Goal: Task Accomplishment & Management: Use online tool/utility

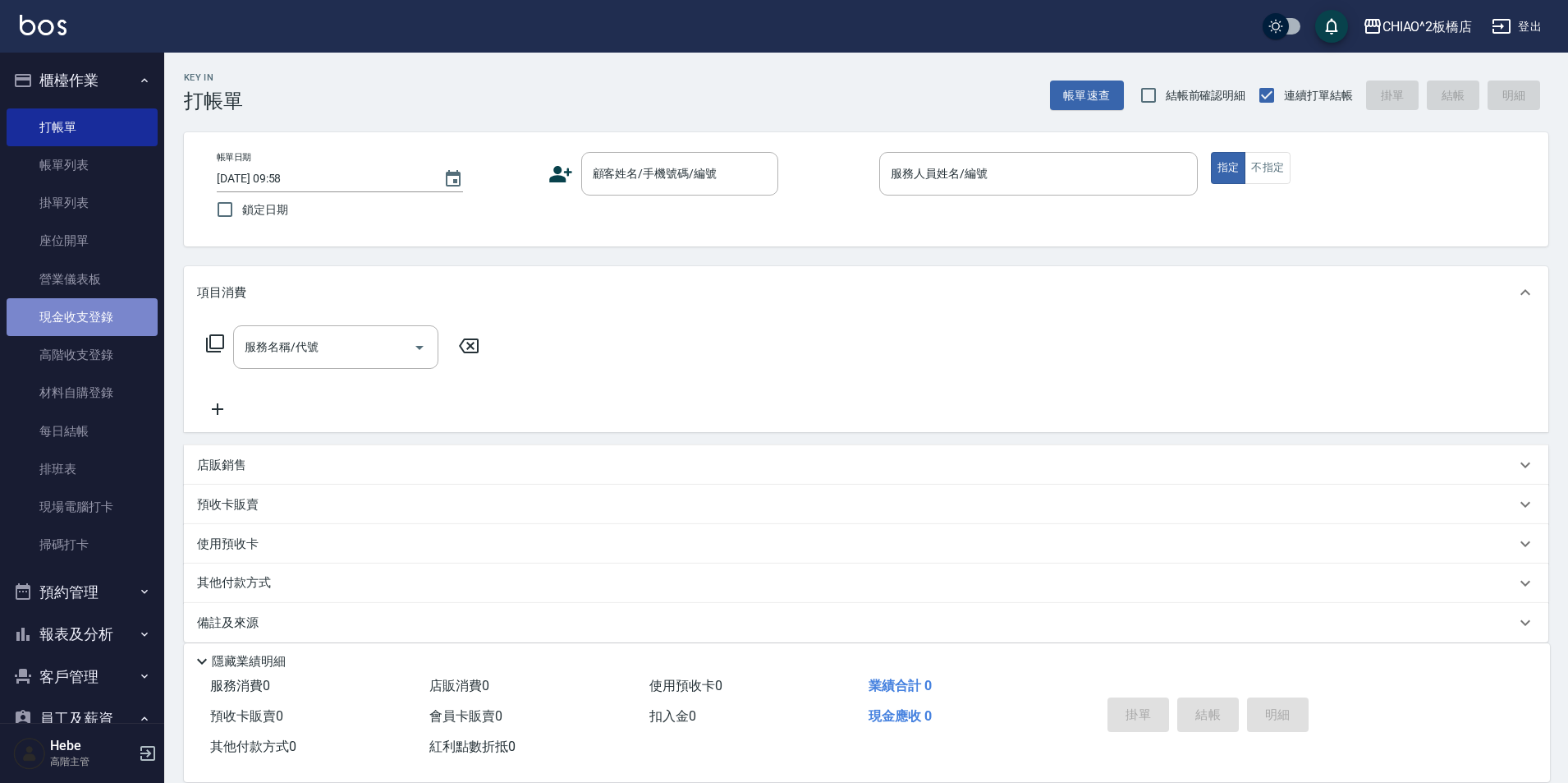
click at [86, 316] on link "現金收支登錄" at bounding box center [82, 317] width 151 height 38
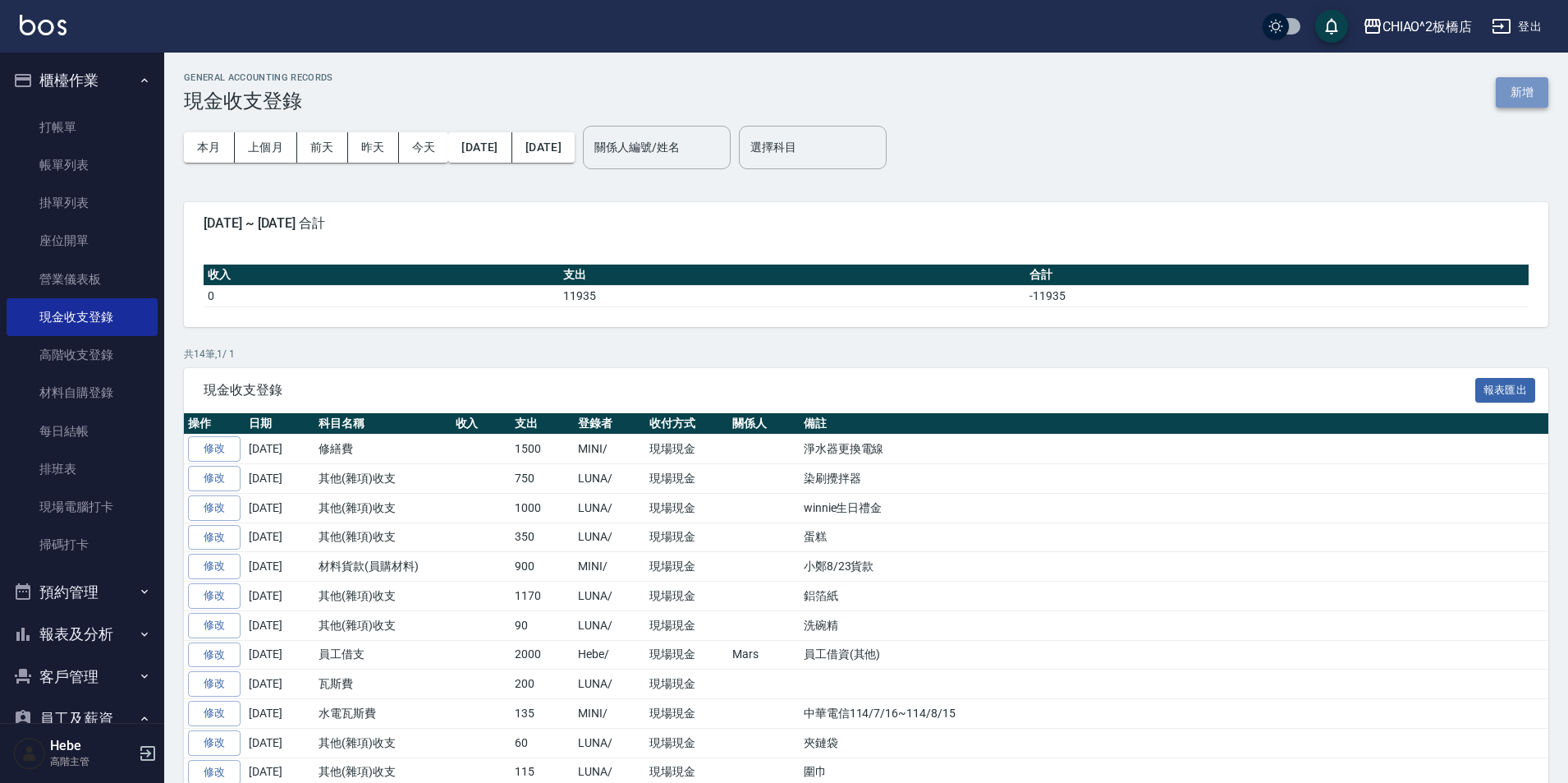
click at [1525, 85] on button "新增" at bounding box center [1522, 92] width 52 height 31
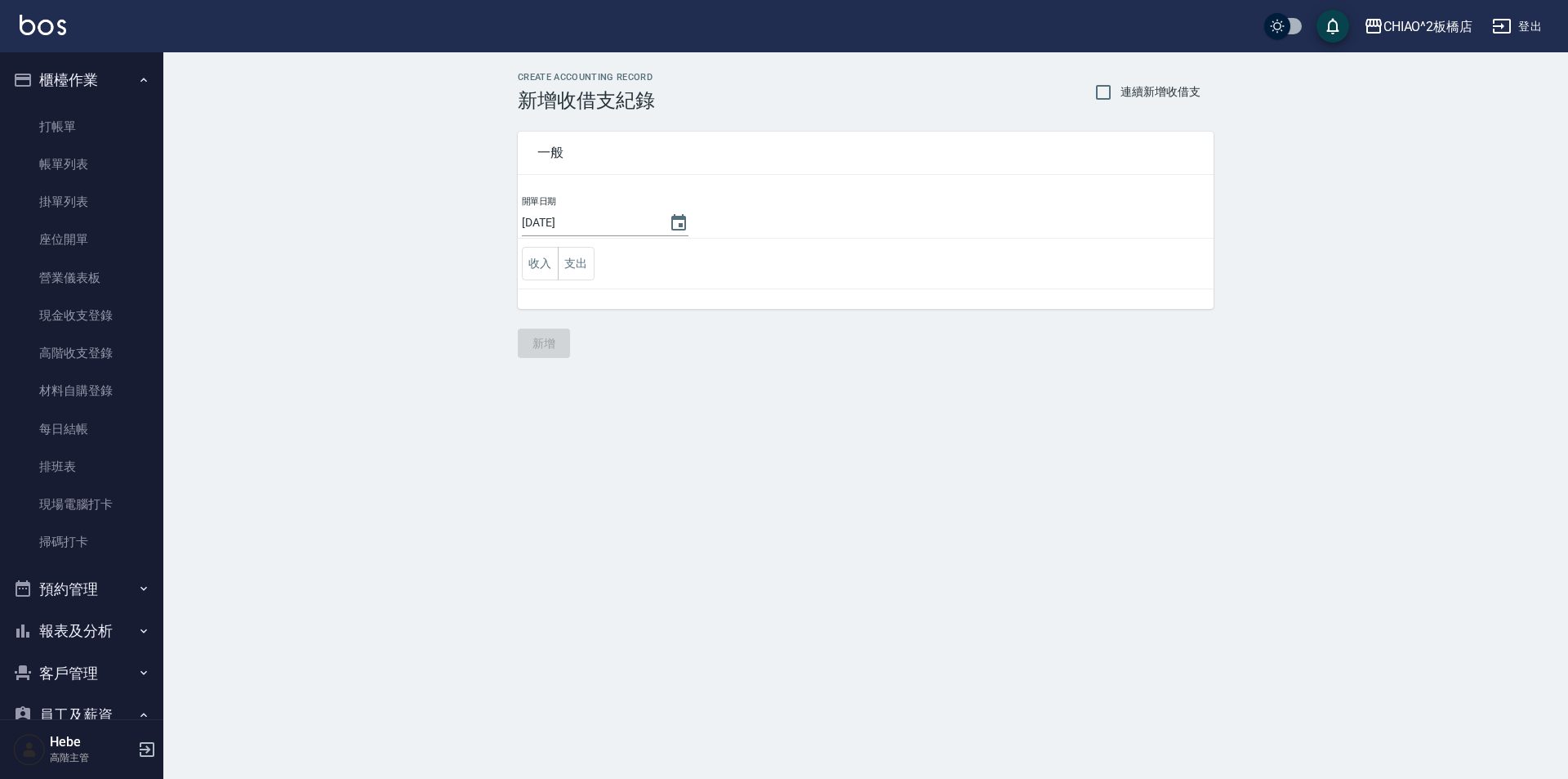
drag, startPoint x: 582, startPoint y: 255, endPoint x: 602, endPoint y: 251, distance: 20.4
click at [585, 253] on button "支出" at bounding box center [576, 263] width 37 height 34
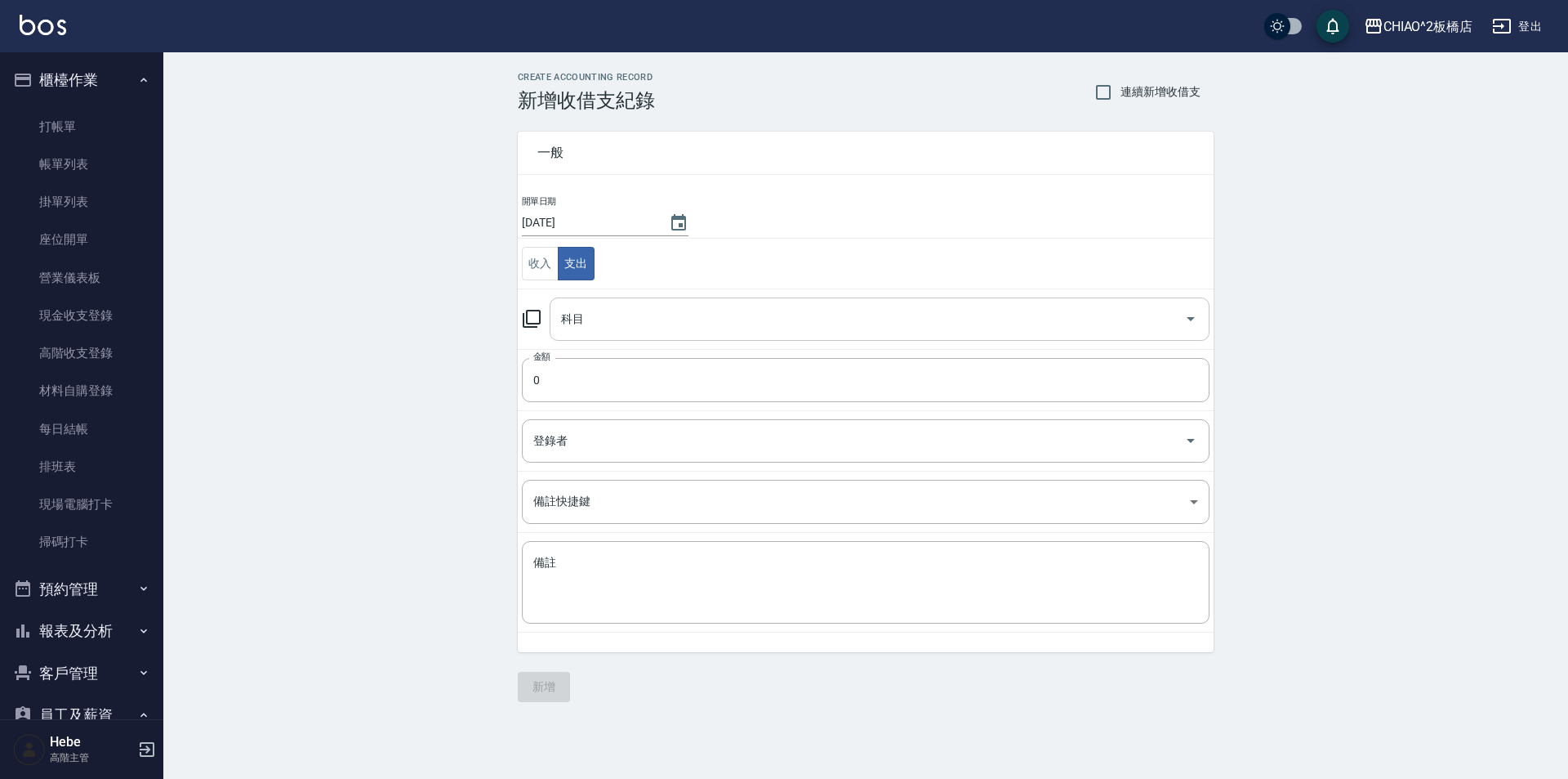
click at [611, 317] on input "科目" at bounding box center [867, 319] width 620 height 29
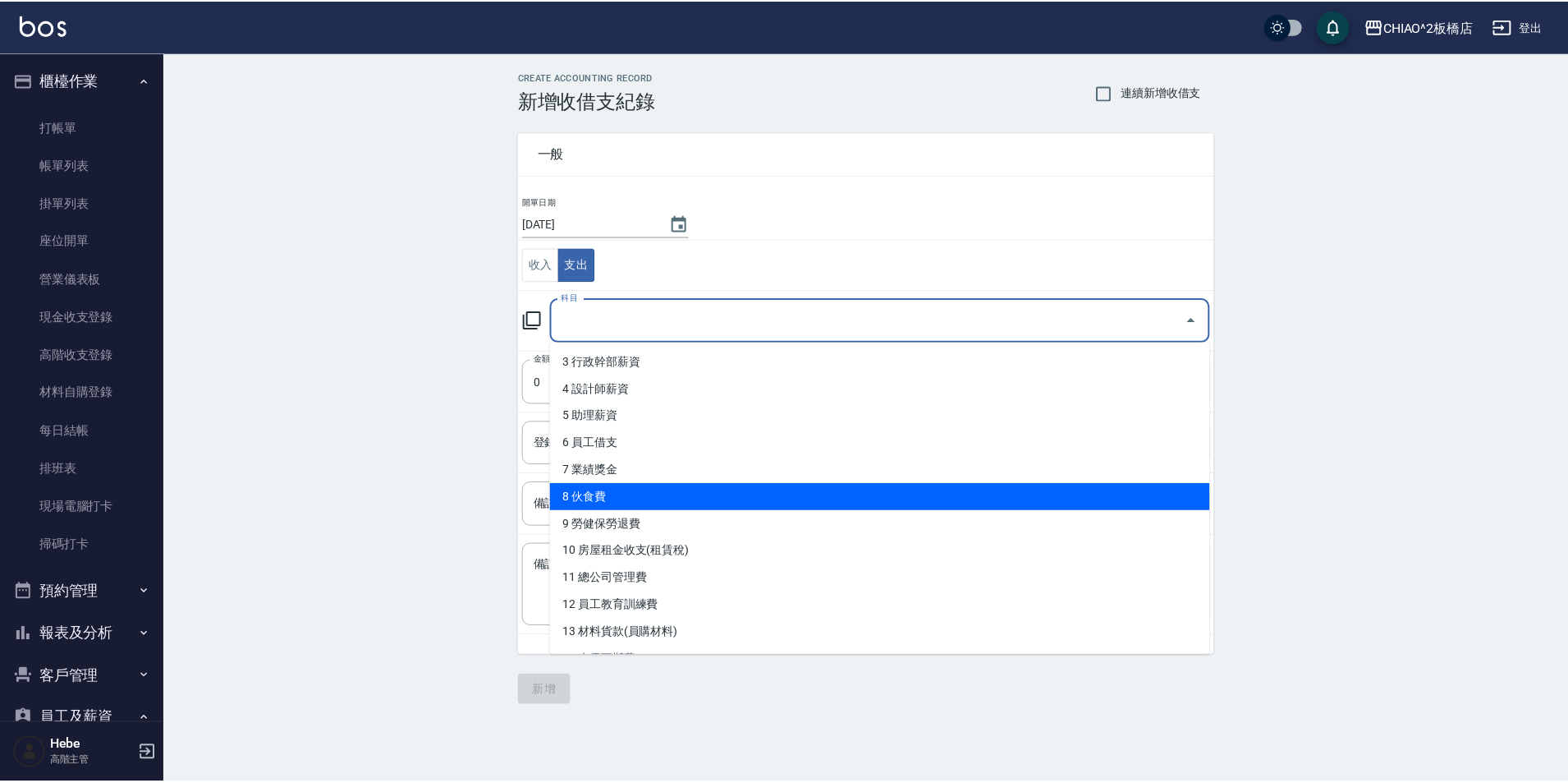
scroll to position [164, 0]
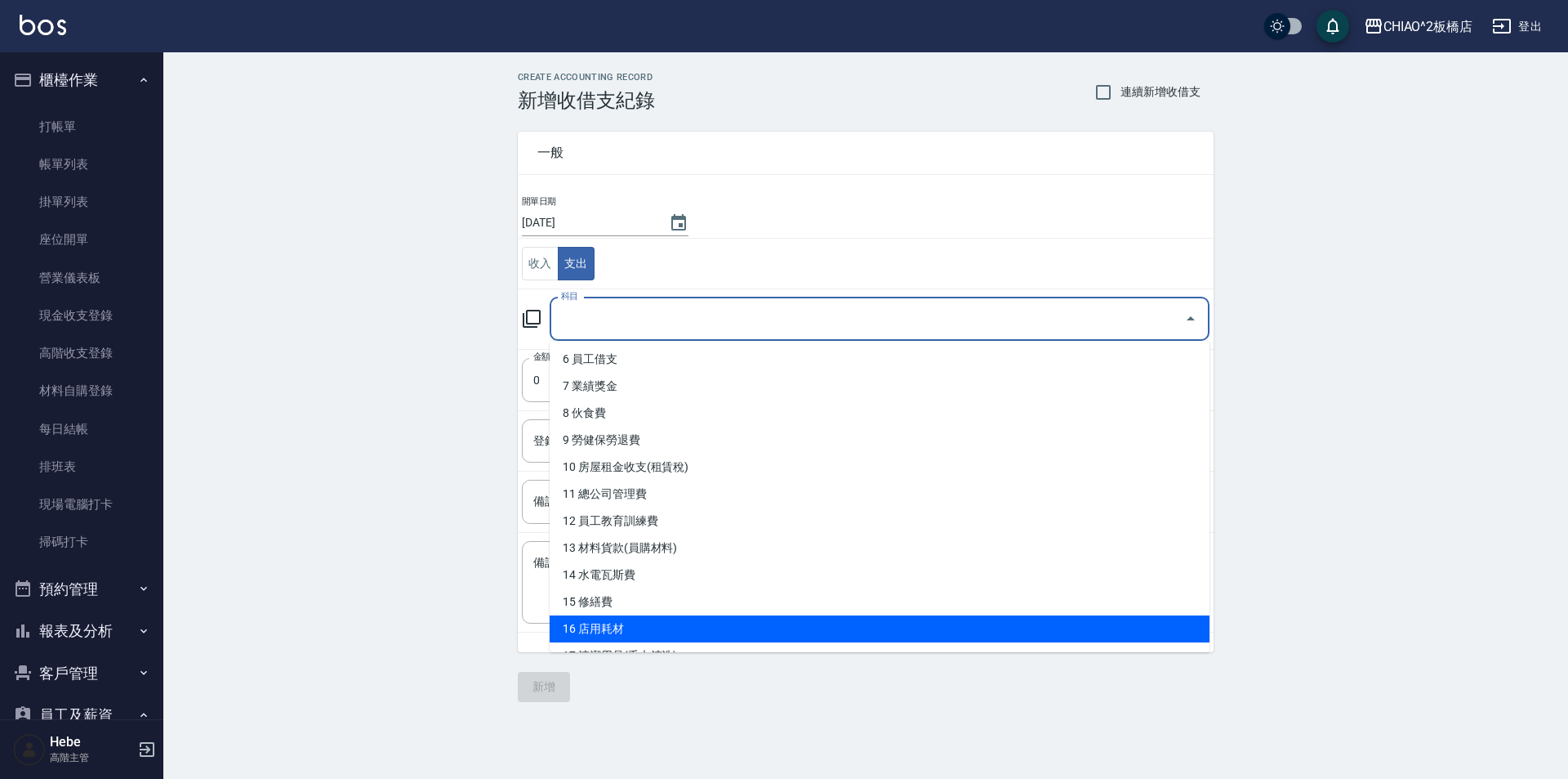
click at [661, 629] on li "16 店用耗材" at bounding box center [879, 628] width 660 height 27
type input "16 店用耗材"
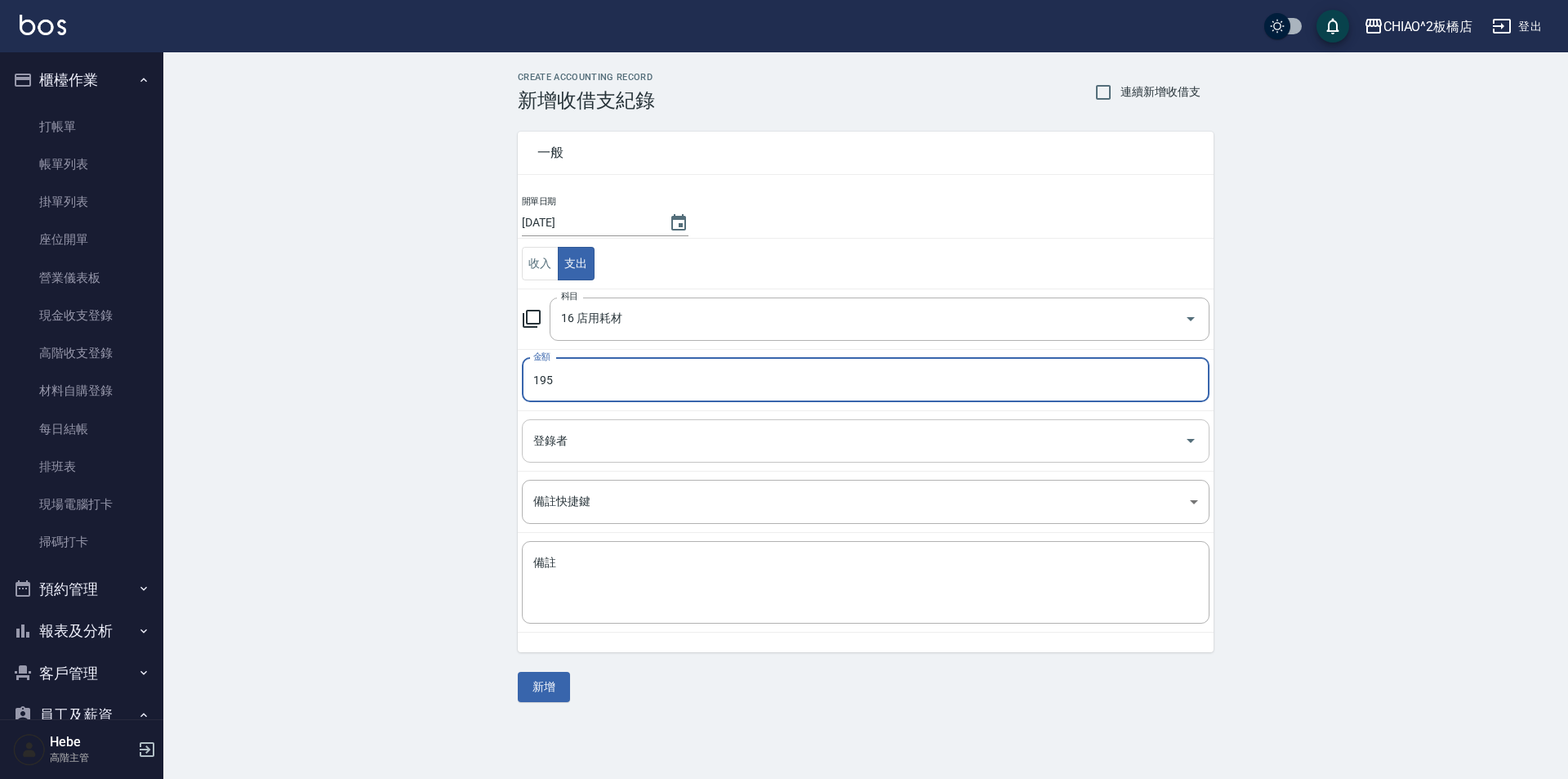
type input "195"
click at [589, 451] on input "登錄者" at bounding box center [853, 440] width 648 height 29
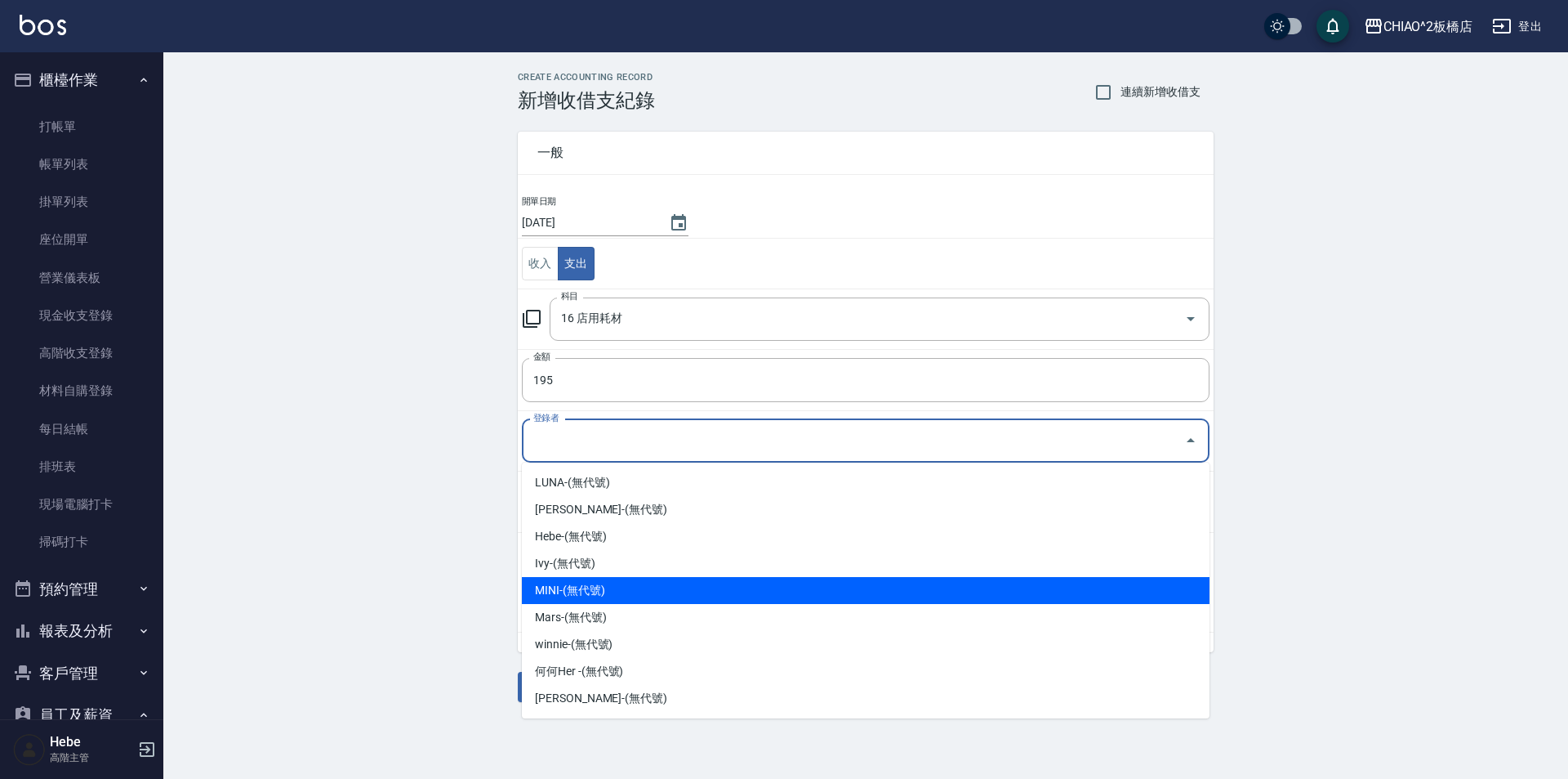
click at [608, 587] on li "MINI-(無代號)" at bounding box center [865, 590] width 688 height 27
type input "MINI-(無代號)"
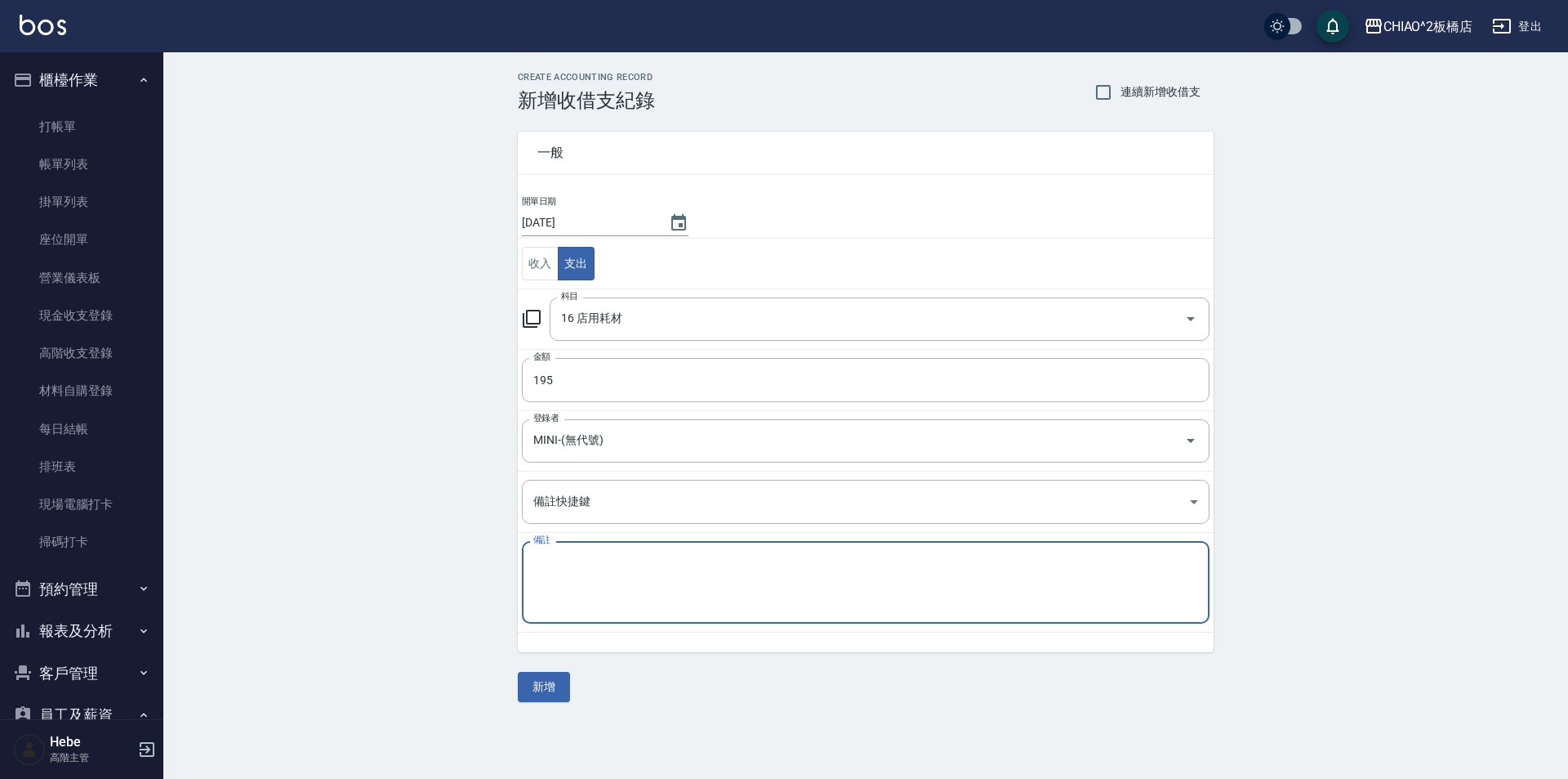
click at [608, 585] on textarea "備註" at bounding box center [865, 582] width 665 height 55
type textarea "v"
type textarea "蝦皮漂粉刷子"
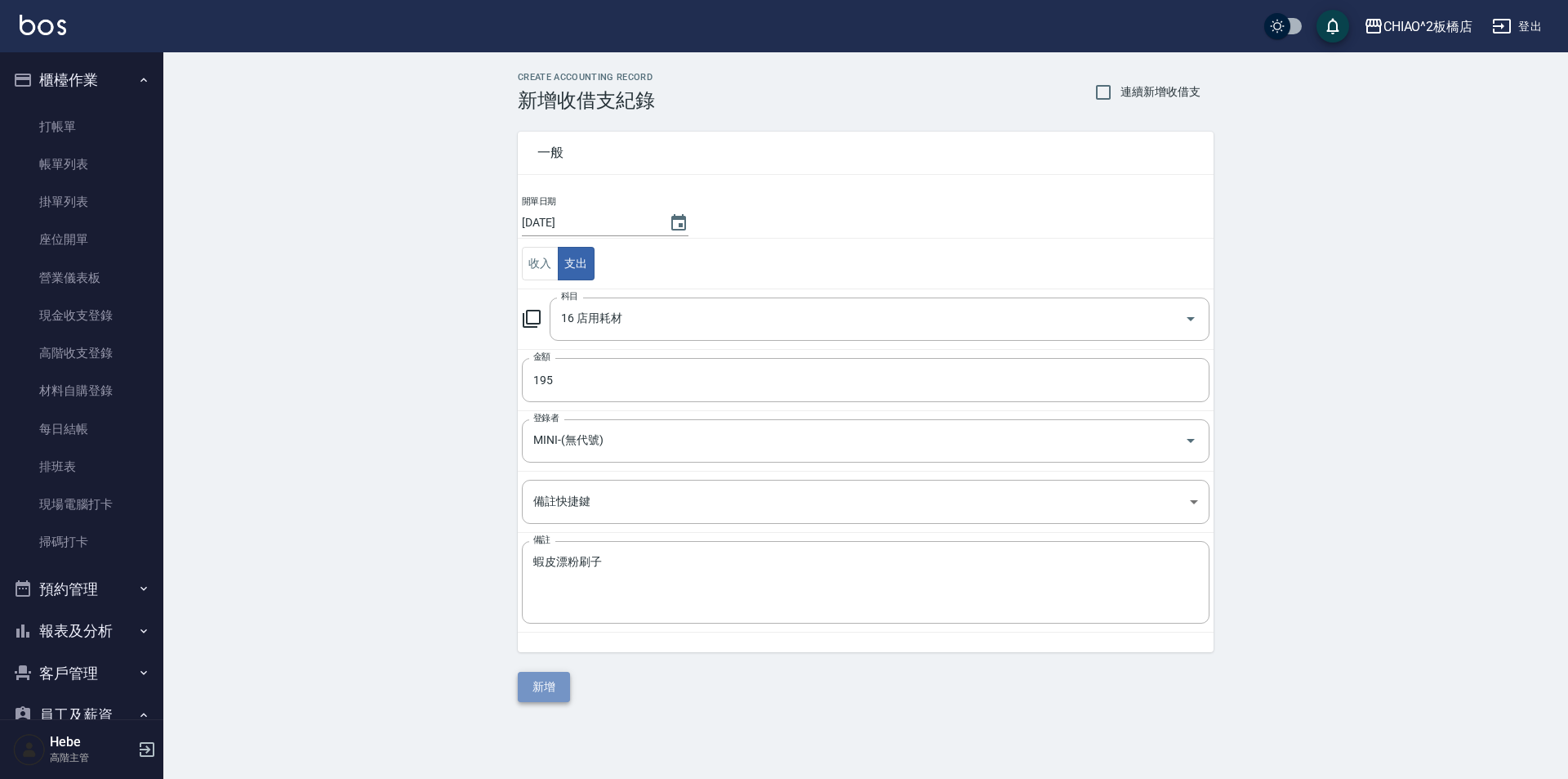
click at [536, 688] on button "新增" at bounding box center [543, 687] width 52 height 31
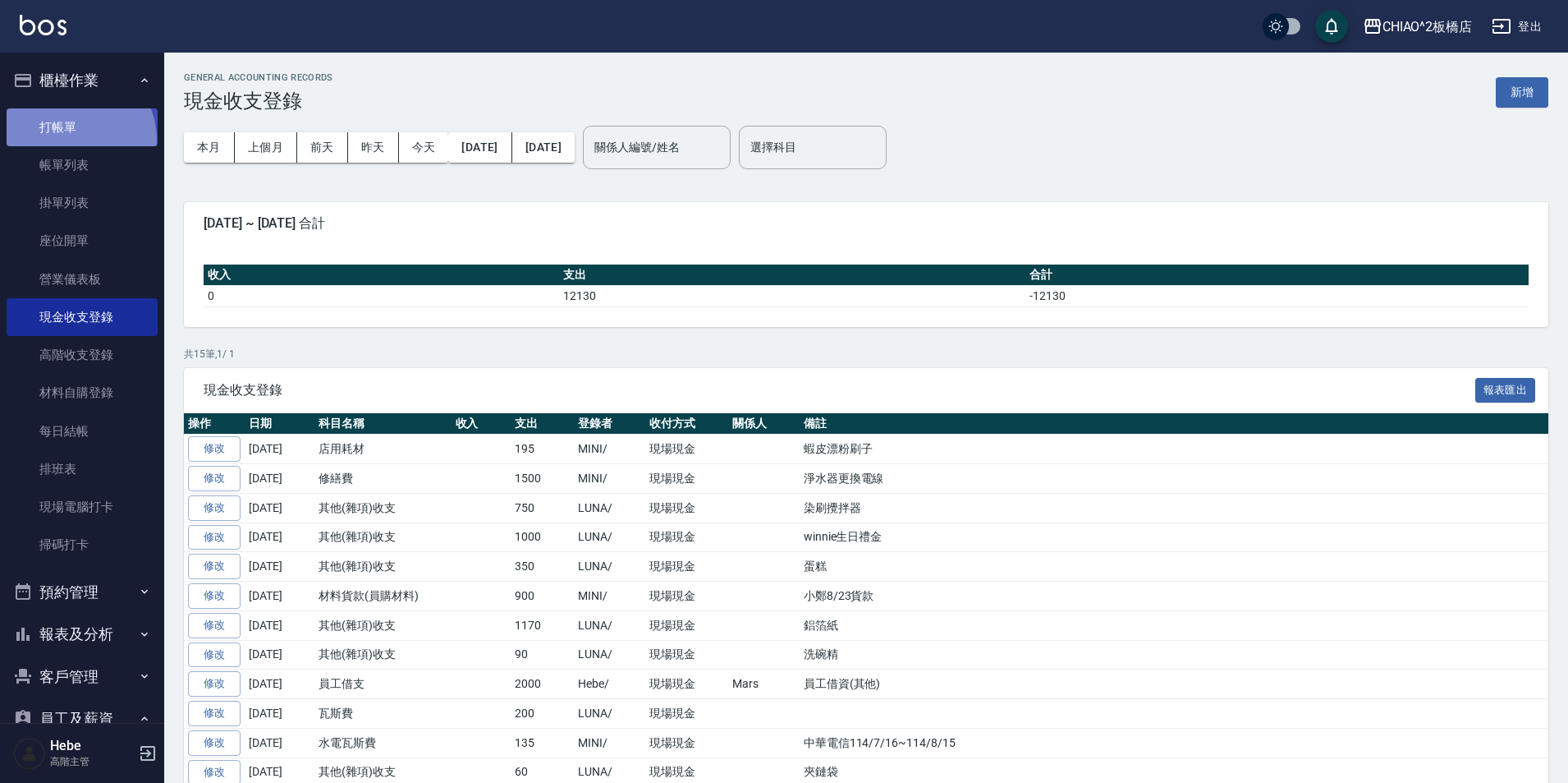
click at [69, 140] on link "打帳單" at bounding box center [82, 128] width 151 height 38
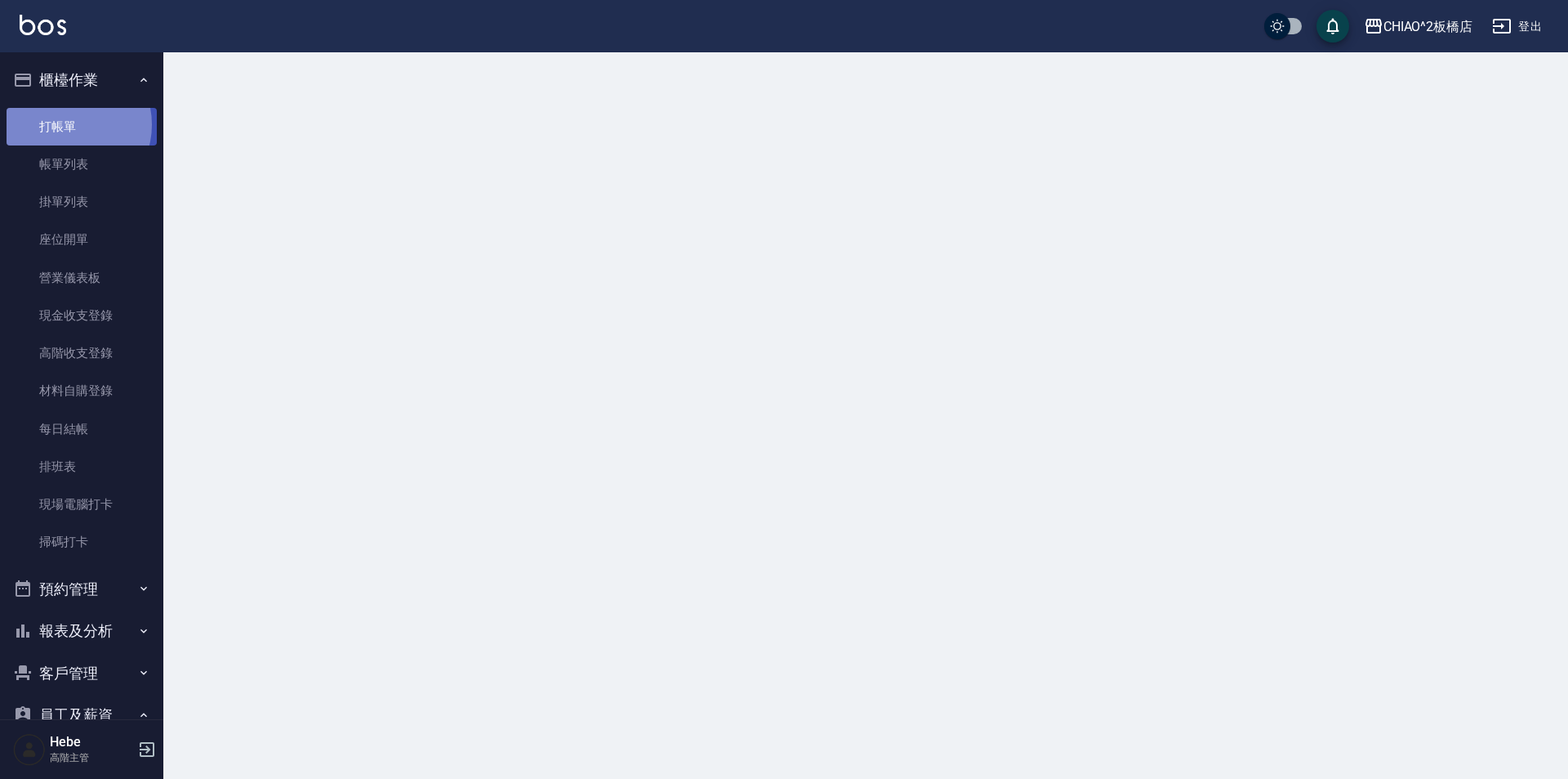
click at [69, 124] on link "打帳單" at bounding box center [82, 127] width 150 height 38
